Goal: Task Accomplishment & Management: Manage account settings

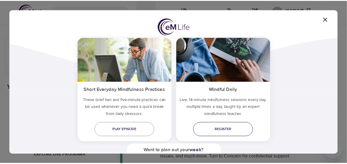
scroll to position [60, 0]
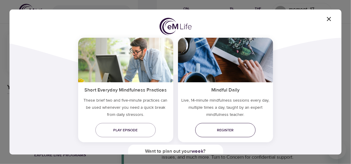
click at [236, 131] on span "Register" at bounding box center [225, 130] width 51 height 6
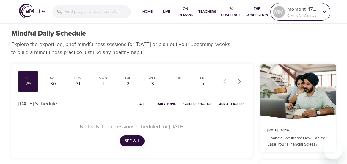
click at [293, 16] on p "0 Mindful Minutes" at bounding box center [302, 15] width 31 height 5
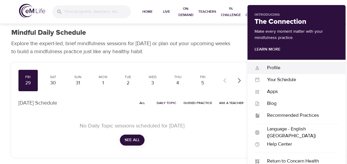
click at [274, 67] on div "Profile" at bounding box center [299, 67] width 78 height 7
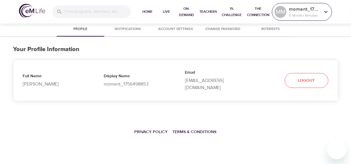
click at [302, 11] on p "moment_1756498853" at bounding box center [304, 9] width 31 height 7
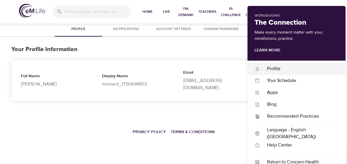
click at [273, 69] on div "Profile" at bounding box center [299, 68] width 78 height 7
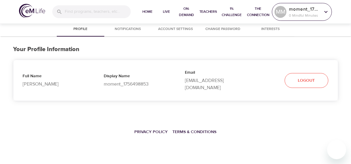
click at [286, 12] on div "MM" at bounding box center [281, 12] width 12 height 12
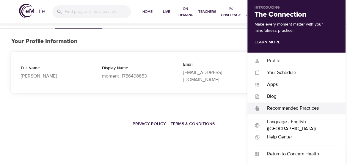
scroll to position [18, 0]
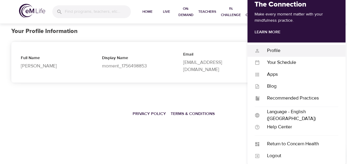
click at [287, 48] on div "Profile" at bounding box center [299, 50] width 78 height 7
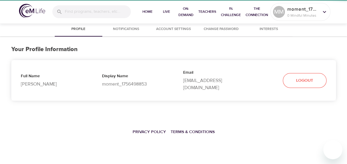
scroll to position [0, 0]
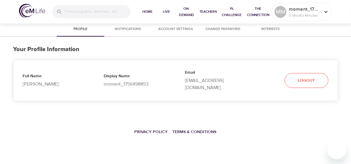
click at [226, 82] on p "[EMAIL_ADDRESS][DOMAIN_NAME]" at bounding box center [216, 84] width 62 height 14
click at [241, 81] on p "[EMAIL_ADDRESS][DOMAIN_NAME]" at bounding box center [216, 84] width 62 height 14
click at [143, 32] on span "Notifications" at bounding box center [128, 29] width 40 height 6
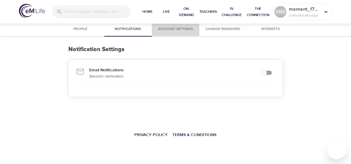
click at [176, 33] on button "Account Settings" at bounding box center [176, 29] width 48 height 14
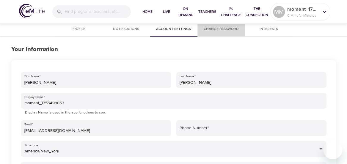
click at [232, 33] on button "Change Password" at bounding box center [221, 29] width 48 height 14
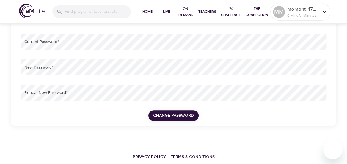
scroll to position [88, 0]
click at [161, 114] on span "Change Password" at bounding box center [173, 115] width 41 height 7
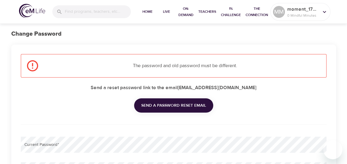
scroll to position [16, 0]
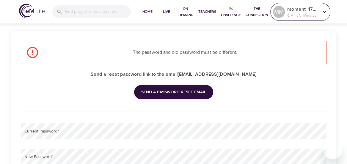
click at [282, 19] on div "MM moment_1756498853 0 Mindful Minutes" at bounding box center [300, 12] width 60 height 18
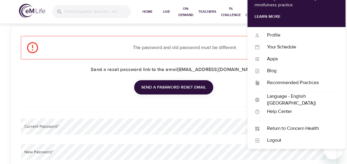
scroll to position [34, 0]
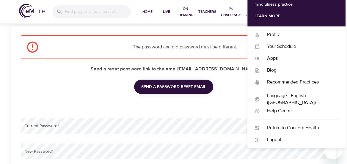
click at [94, 80] on div "Send a password reset email" at bounding box center [173, 85] width 305 height 17
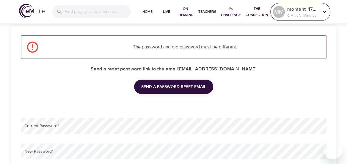
click at [299, 10] on p "moment_1756498853" at bounding box center [302, 9] width 31 height 7
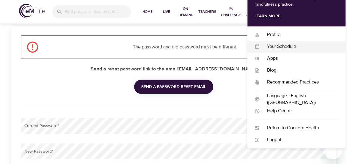
click at [285, 42] on div "Your Schedule Your Schedule" at bounding box center [296, 47] width 98 height 12
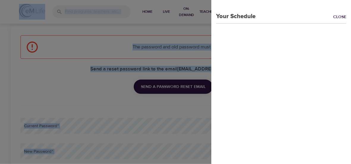
click at [285, 42] on div "Your Schedule Close" at bounding box center [175, 82] width 351 height 164
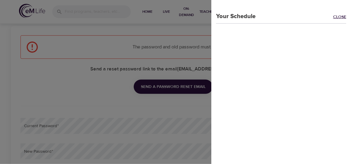
click at [333, 15] on link "Close" at bounding box center [342, 17] width 18 height 7
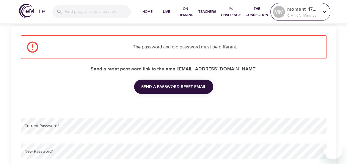
click at [305, 11] on p "moment_1756498853" at bounding box center [302, 9] width 31 height 7
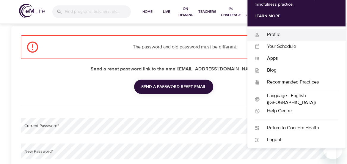
click at [297, 35] on div "Profile" at bounding box center [299, 34] width 78 height 7
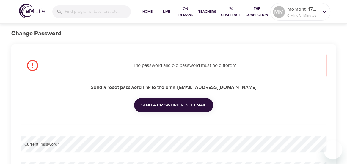
scroll to position [0, 0]
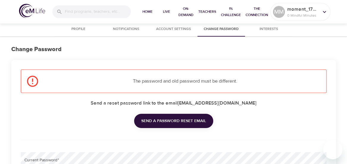
click at [81, 31] on span "Profile" at bounding box center [78, 29] width 40 height 6
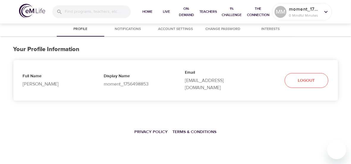
click at [148, 87] on div "Display Name moment_1756498853" at bounding box center [134, 81] width 81 height 34
click at [126, 33] on button "Notifications" at bounding box center [128, 29] width 48 height 14
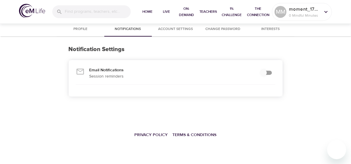
checkbox input "true"
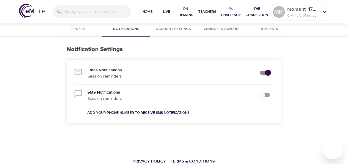
click at [263, 94] on input "secondary checkbox" at bounding box center [262, 94] width 34 height 11
checkbox input "false"
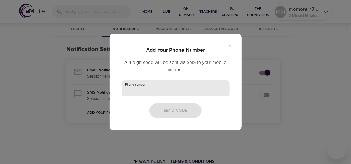
click at [183, 88] on input "text" at bounding box center [176, 88] width 108 height 16
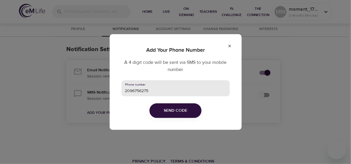
type input "2096756275"
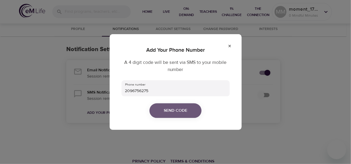
click at [184, 107] on span "Send Code" at bounding box center [175, 110] width 23 height 7
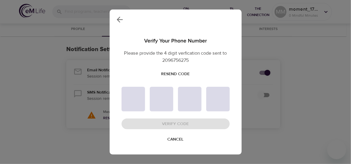
click at [135, 94] on input "text" at bounding box center [133, 99] width 23 height 25
click at [167, 76] on span "Resend Code" at bounding box center [175, 73] width 29 height 7
drag, startPoint x: 171, startPoint y: 62, endPoint x: 181, endPoint y: 65, distance: 9.9
click at [181, 65] on div "Verify Your Phone Number Please provide the 4 digit verfication code sent to 20…" at bounding box center [176, 91] width 132 height 132
click at [175, 75] on span "Resend Code" at bounding box center [175, 73] width 29 height 7
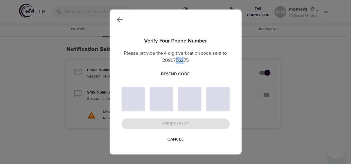
drag, startPoint x: 176, startPoint y: 61, endPoint x: 184, endPoint y: 64, distance: 7.9
click at [184, 63] on p "Please provide the 4 digit verfication code sent to 2096756275" at bounding box center [176, 57] width 108 height 14
click at [175, 138] on span "Cancel" at bounding box center [176, 139] width 16 height 7
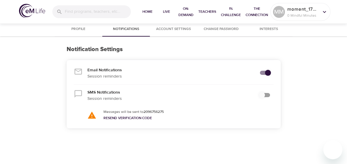
click at [274, 98] on div at bounding box center [265, 95] width 22 height 17
click at [265, 95] on input "secondary checkbox" at bounding box center [262, 94] width 34 height 11
checkbox input "true"
click at [161, 111] on strong "2096756275" at bounding box center [154, 111] width 20 height 5
click at [191, 31] on span "Account Settings" at bounding box center [173, 29] width 40 height 6
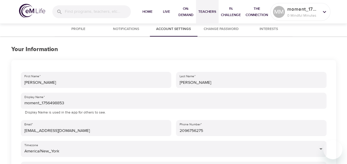
click at [212, 21] on button "Teachers" at bounding box center [207, 12] width 23 height 24
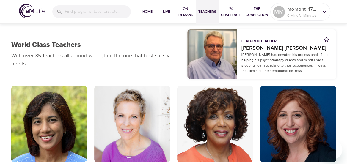
click at [320, 40] on div "Featured Teacher" at bounding box center [285, 39] width 89 height 9
click at [303, 16] on p "0 Mindful Minutes" at bounding box center [302, 15] width 31 height 5
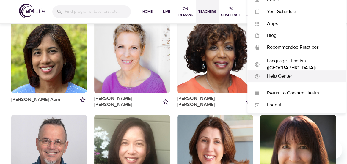
scroll to position [69, 0]
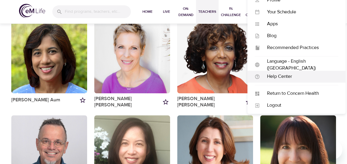
click at [277, 76] on div "Help Center" at bounding box center [299, 76] width 78 height 7
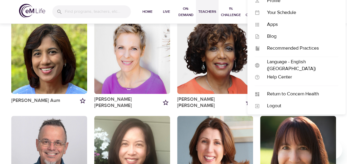
scroll to position [0, 0]
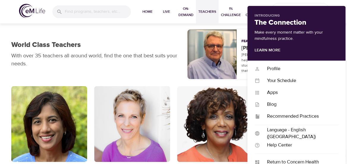
click at [128, 48] on div "World Class Teachers" at bounding box center [95, 45] width 169 height 9
